Goal: Navigation & Orientation: Understand site structure

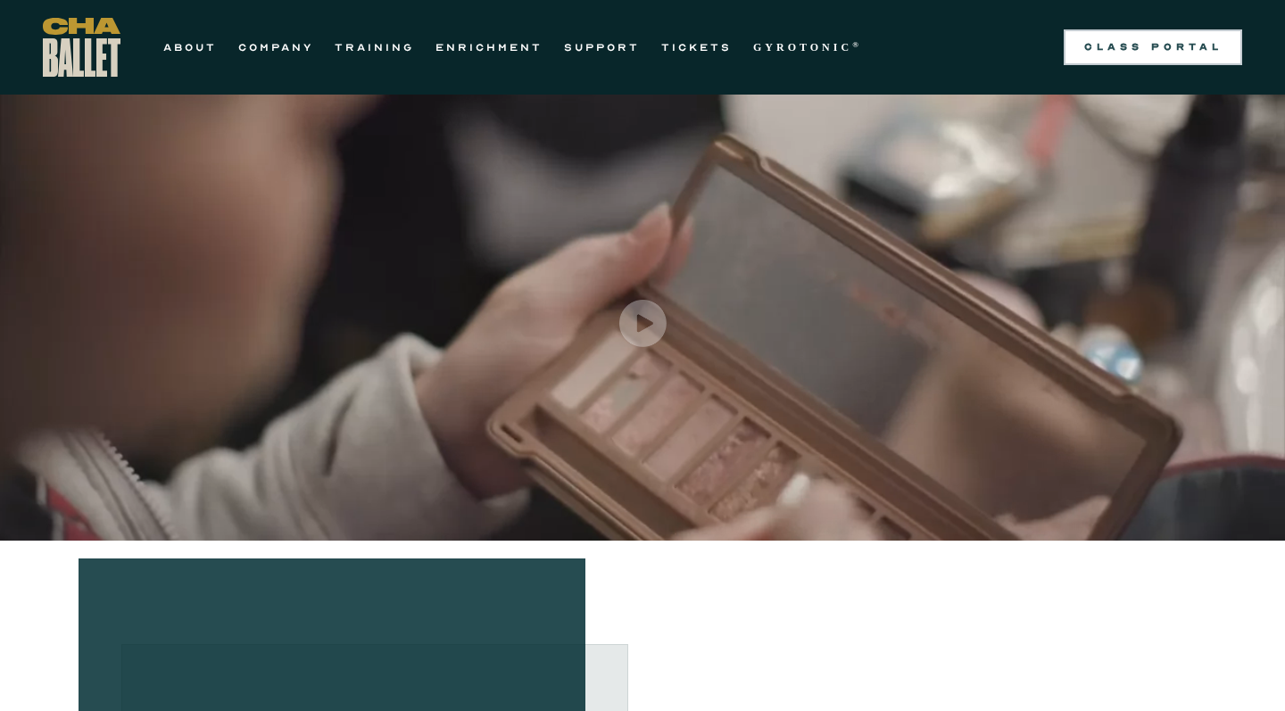
click at [1192, 62] on link "Class Portal" at bounding box center [1153, 47] width 179 height 36
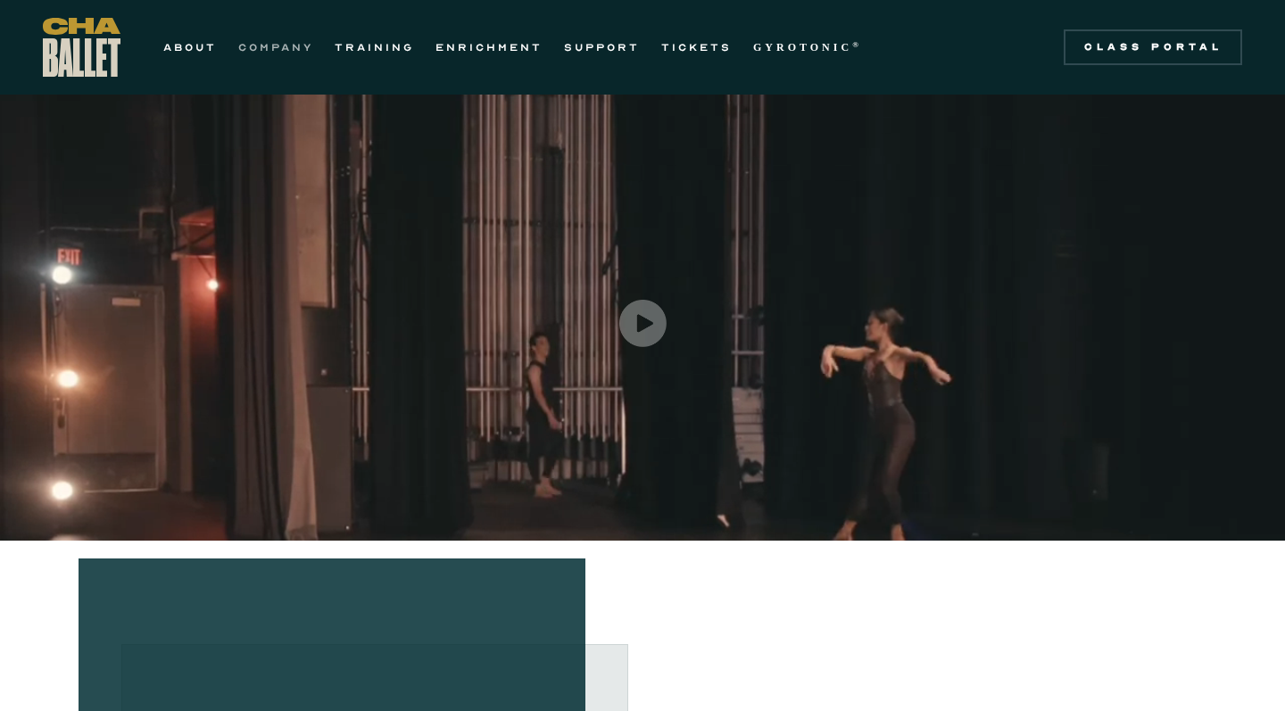
click at [296, 50] on link "COMPANY" at bounding box center [275, 47] width 75 height 21
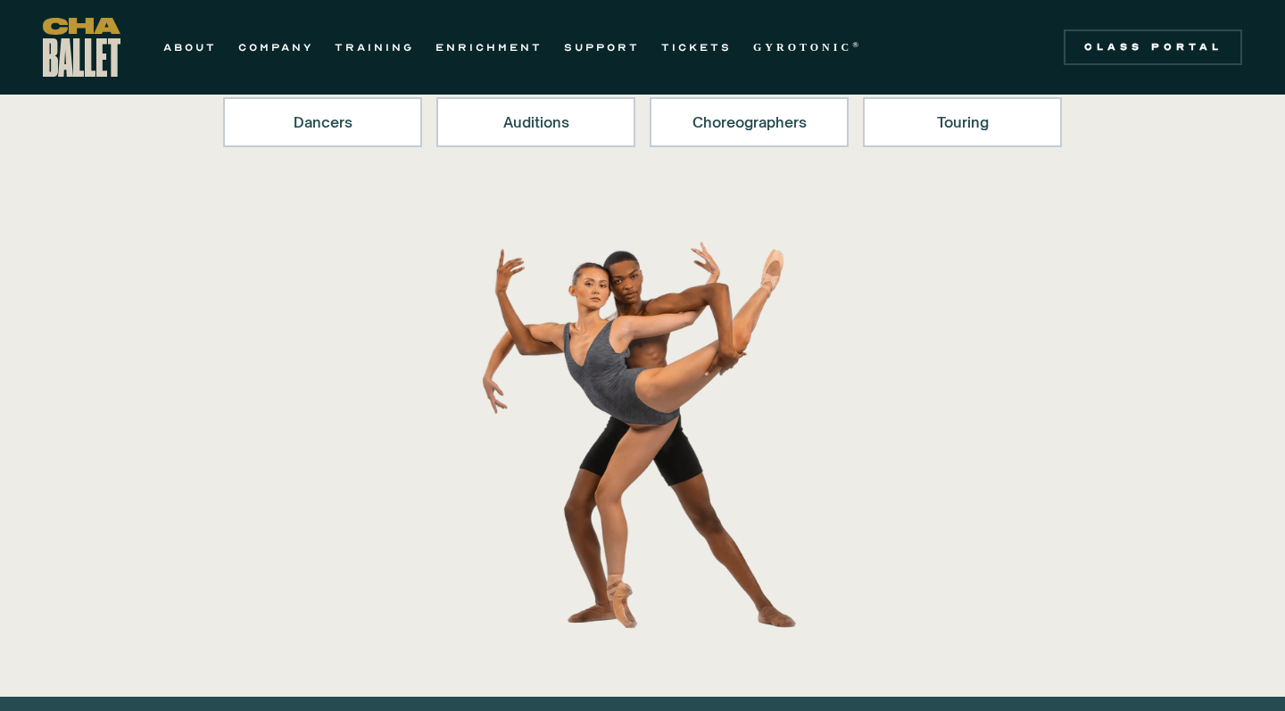
scroll to position [153, 0]
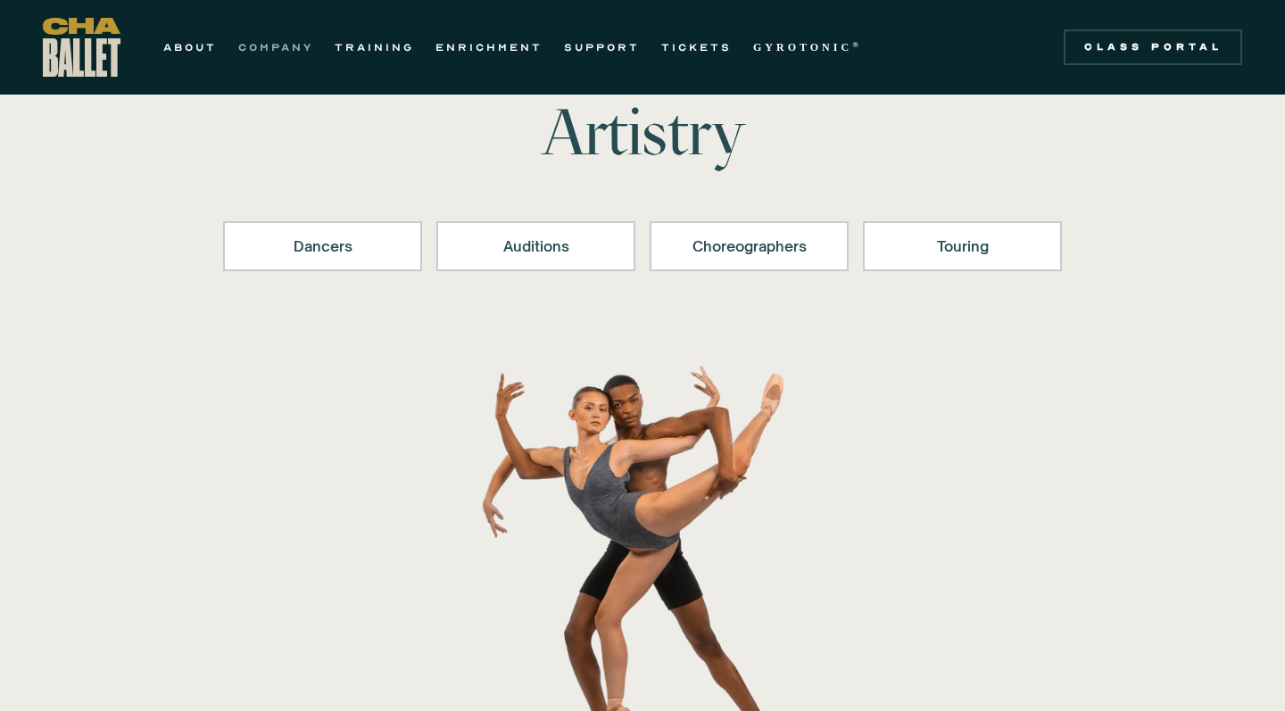
click at [299, 47] on link "COMPANY" at bounding box center [275, 47] width 75 height 21
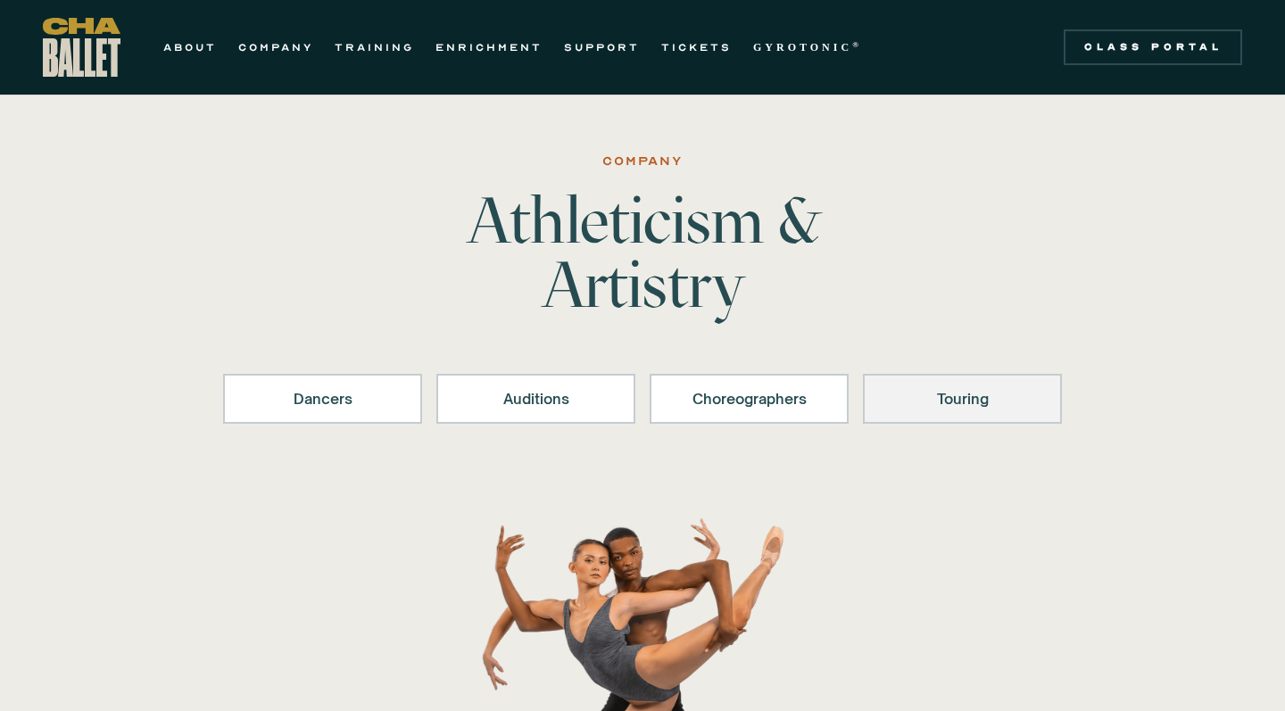
click at [957, 412] on link "Touring" at bounding box center [962, 399] width 199 height 50
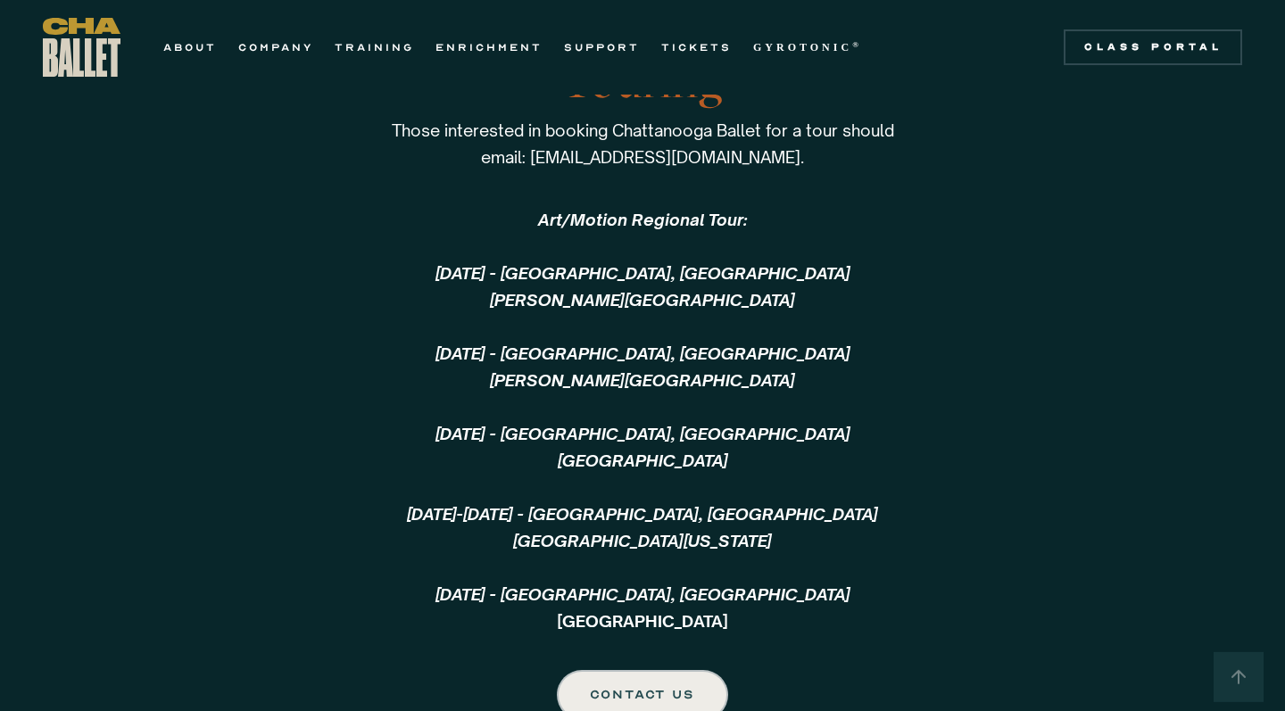
scroll to position [3845, 0]
click at [202, 43] on link "ABOUT" at bounding box center [190, 47] width 54 height 21
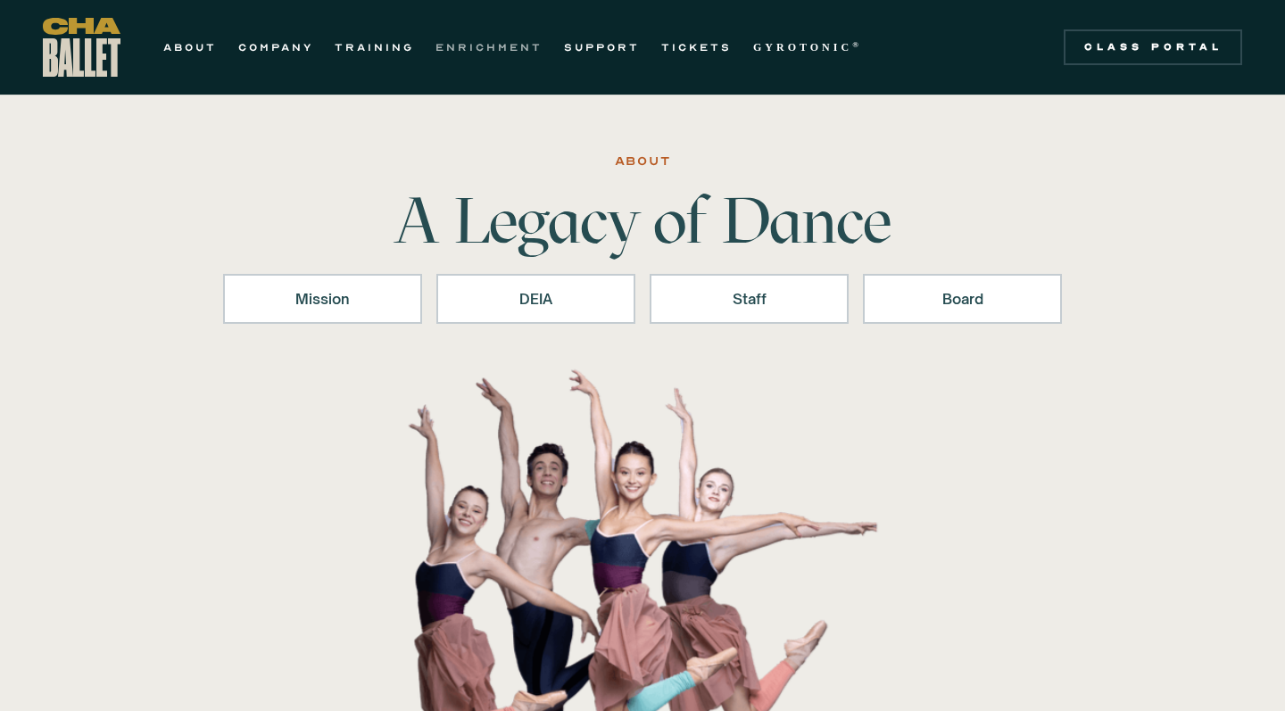
click at [471, 45] on link "ENRICHMENT" at bounding box center [489, 47] width 107 height 21
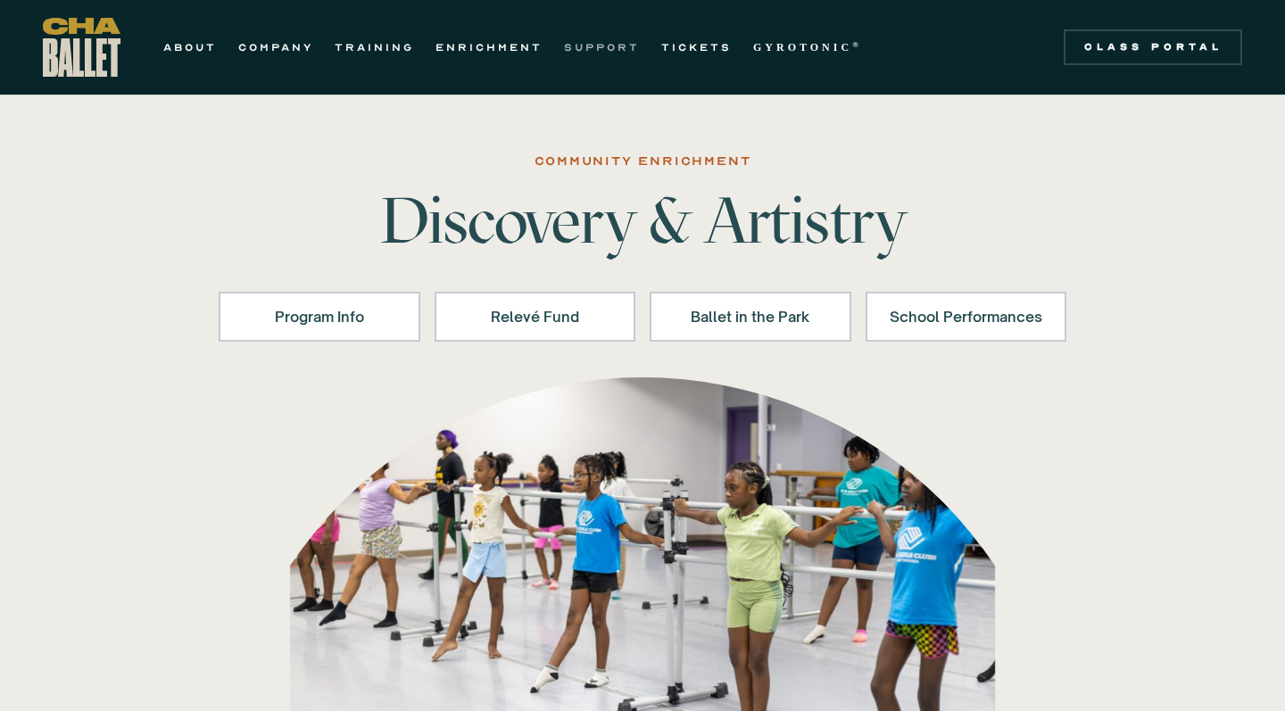
click at [597, 53] on link "SUPPORT" at bounding box center [602, 47] width 76 height 21
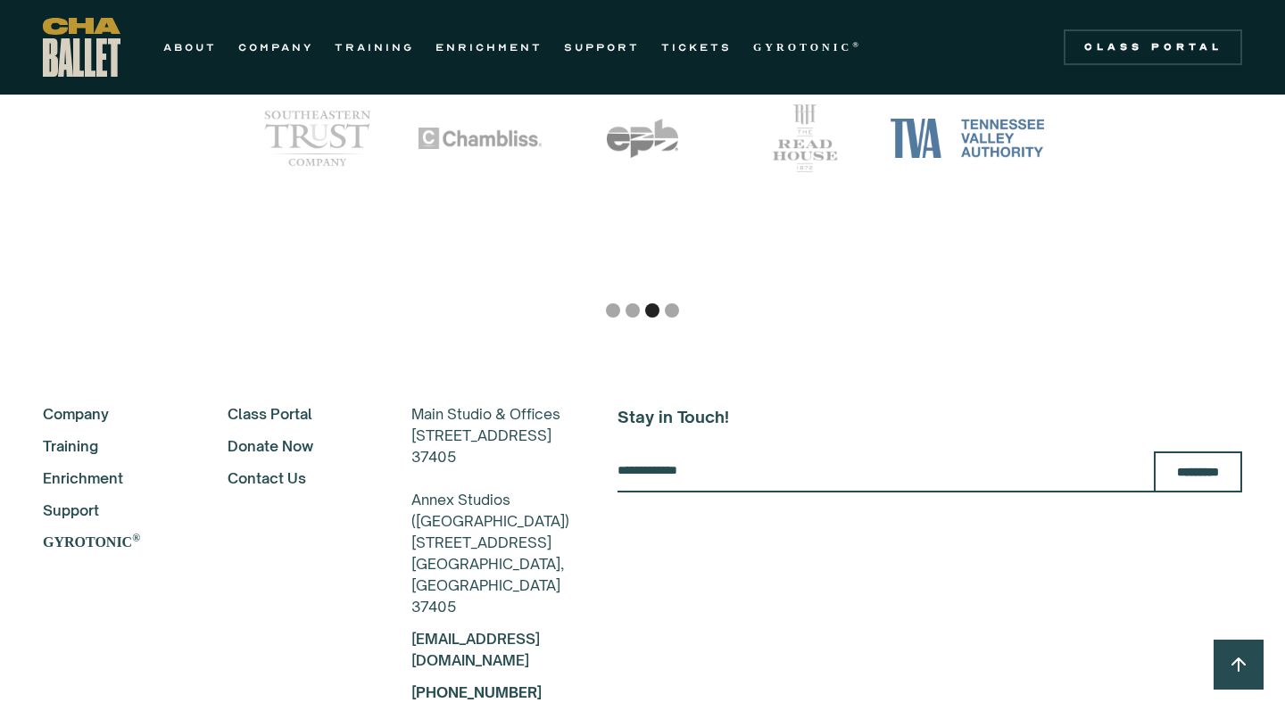
scroll to position [4667, 0]
